Goal: Communication & Community: Answer question/provide support

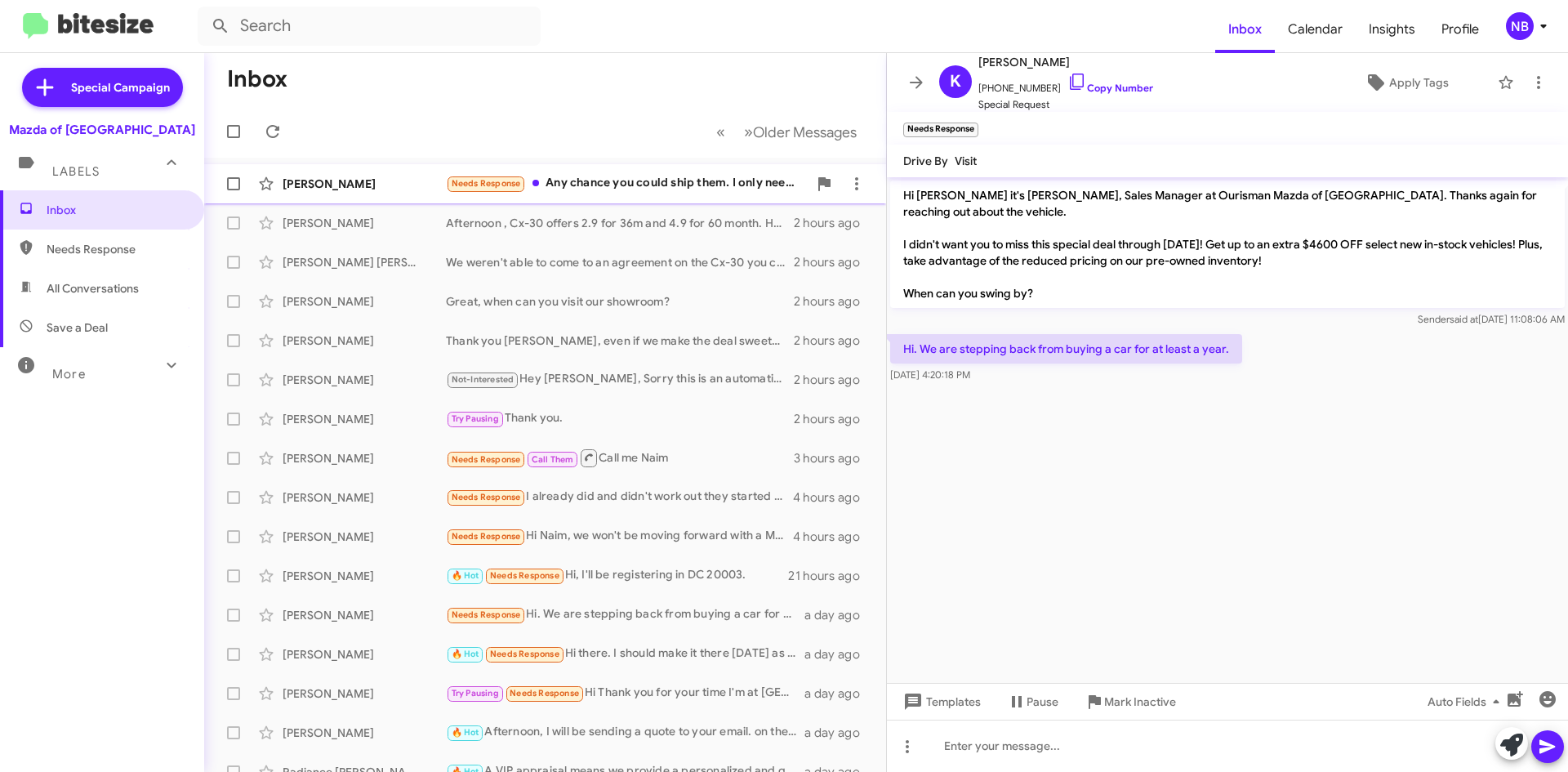
click at [628, 184] on div "Needs Response Any chance you could ship them. I only need refills not the repl…" at bounding box center [626, 183] width 361 height 18
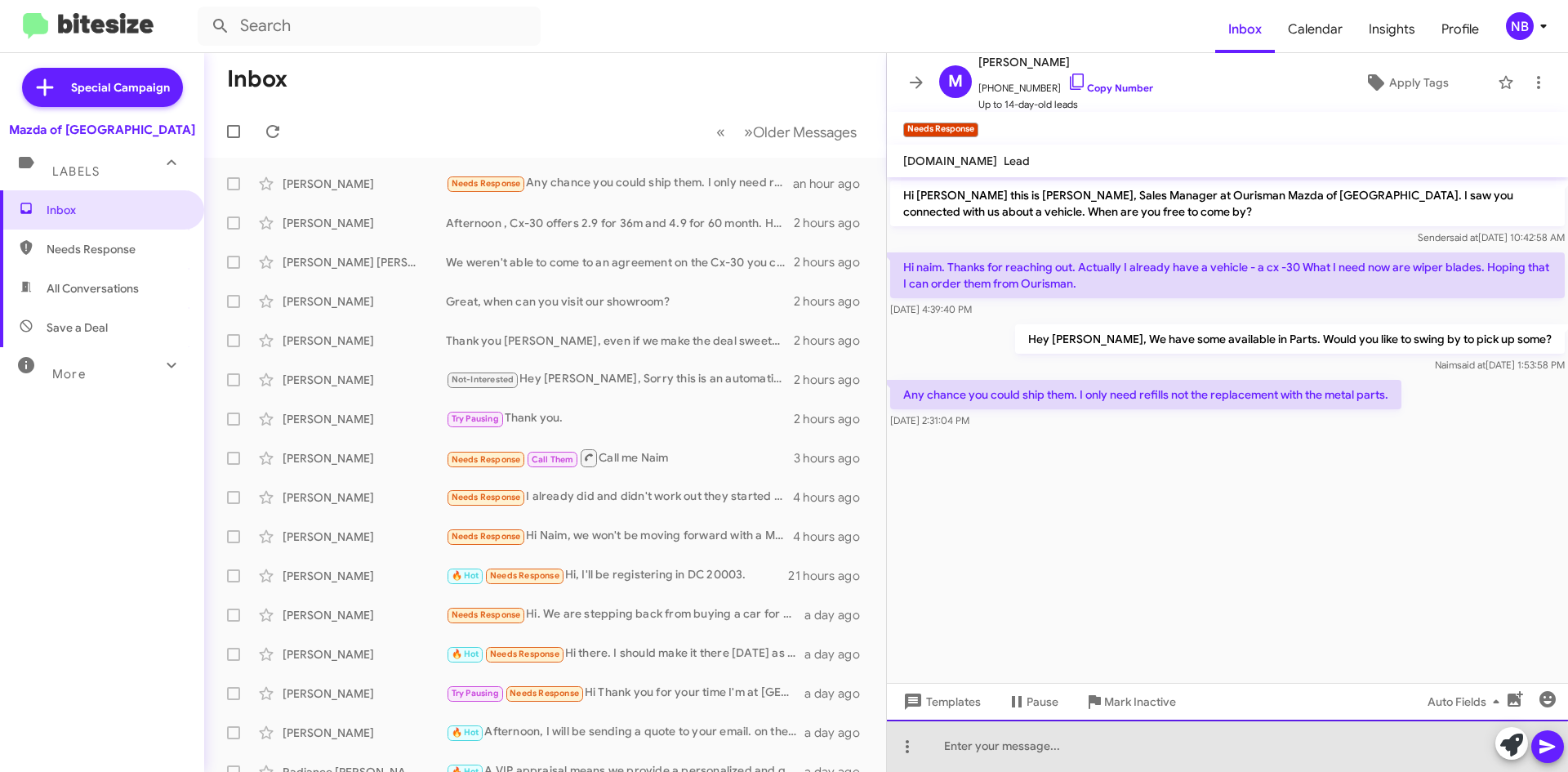
click at [1052, 755] on div at bounding box center [1227, 746] width 681 height 53
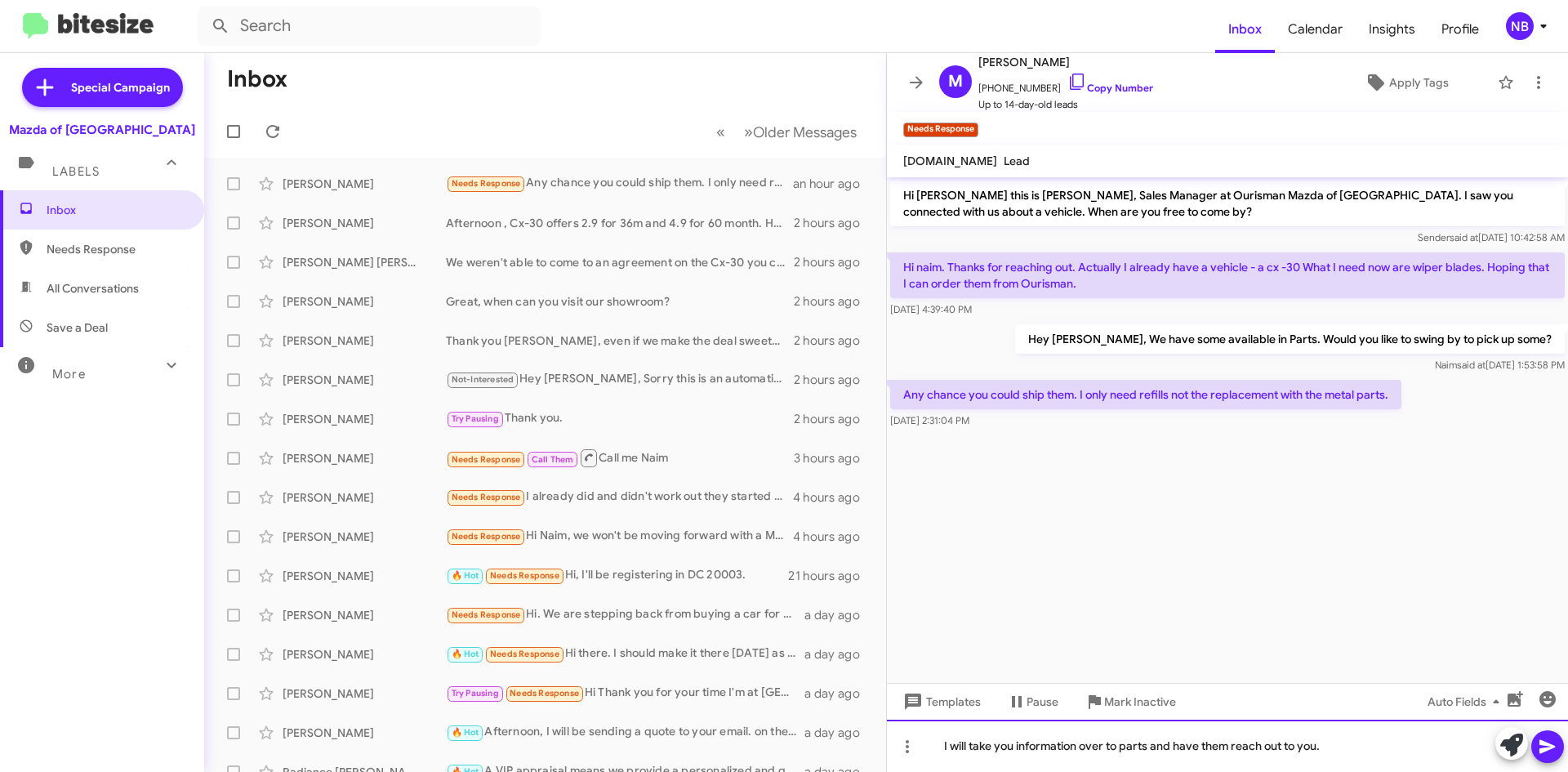
click at [1008, 754] on div "I will take you information over to parts and have them reach out to you." at bounding box center [1227, 746] width 681 height 53
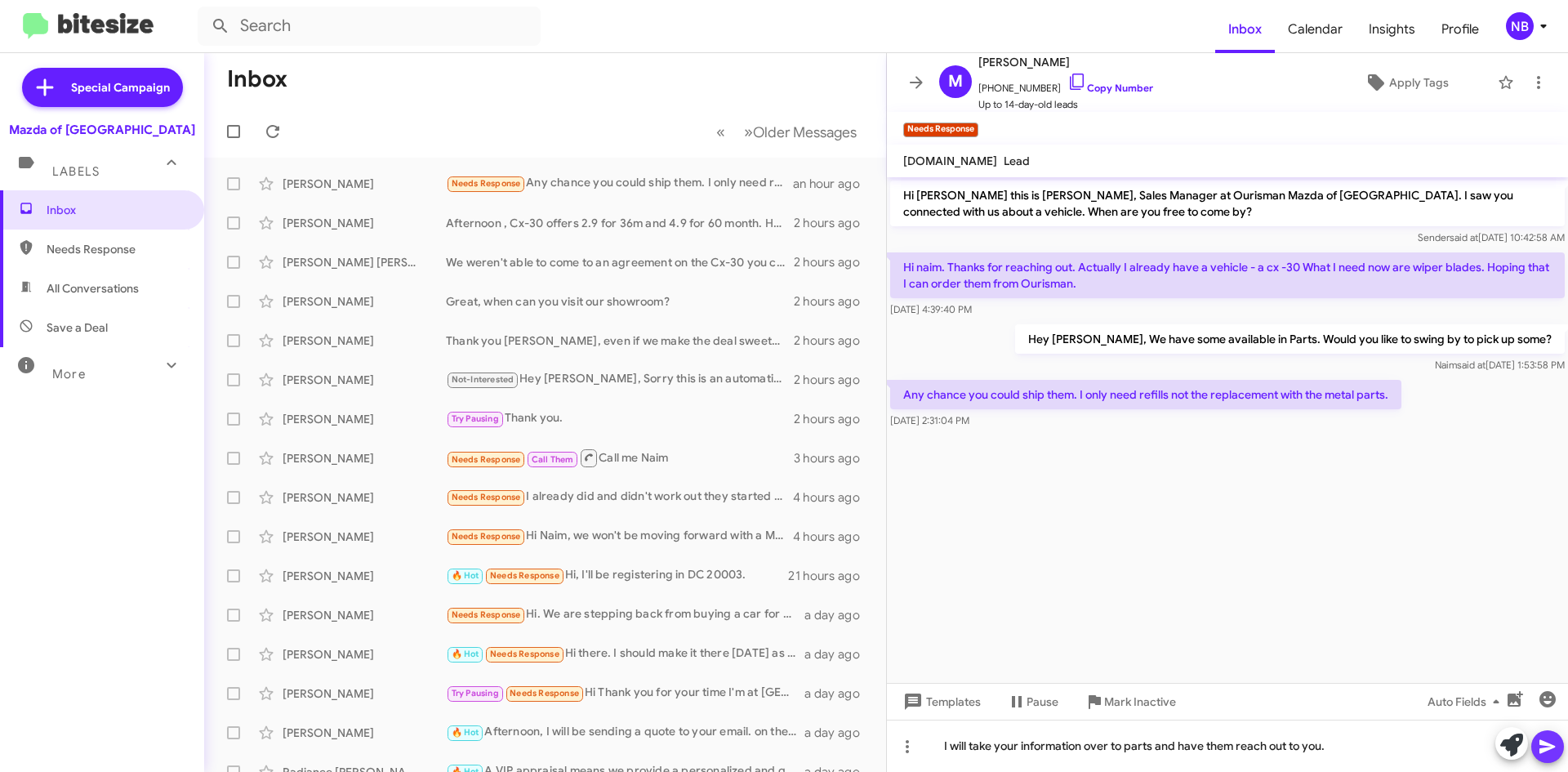
click at [1550, 739] on icon at bounding box center [1547, 746] width 19 height 19
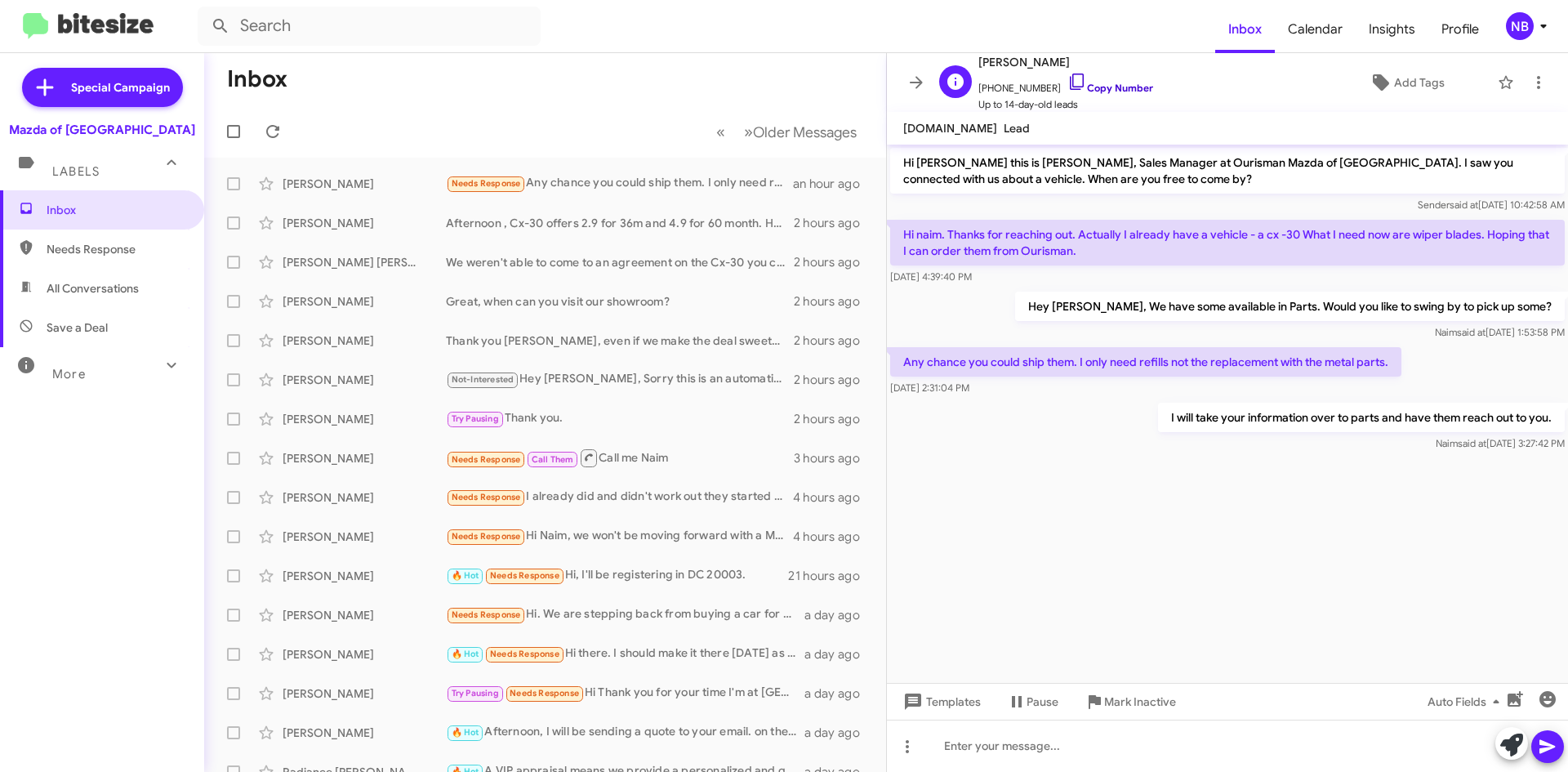
click at [1122, 89] on link "Copy Number" at bounding box center [1110, 87] width 86 height 12
click at [1450, 621] on cdk-virtual-scroll-viewport "Hi [PERSON_NAME] this is [PERSON_NAME], Sales Manager at Ourisman Mazda of [GEO…" at bounding box center [1227, 413] width 681 height 538
